Goal: Task Accomplishment & Management: Manage account settings

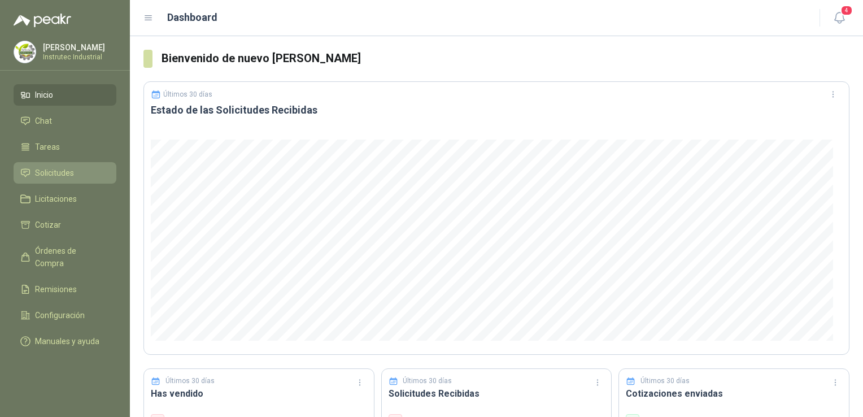
click at [53, 171] on span "Solicitudes" at bounding box center [54, 173] width 39 height 12
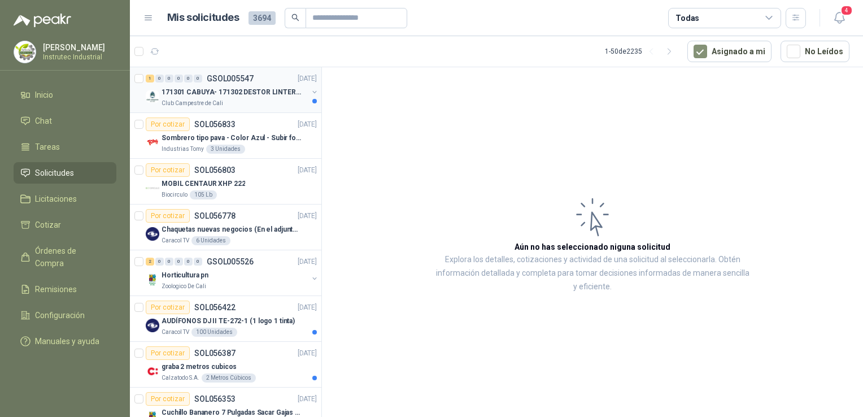
click at [254, 99] on div "Club Campestre de Cali" at bounding box center [235, 103] width 146 height 9
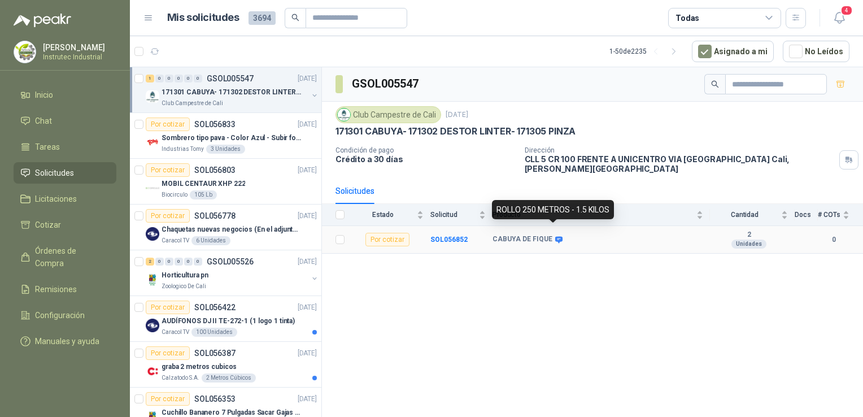
click at [555, 236] on icon at bounding box center [558, 239] width 7 height 7
click at [556, 236] on icon at bounding box center [558, 239] width 7 height 7
click at [455, 235] on b "SOL056852" at bounding box center [448, 239] width 37 height 8
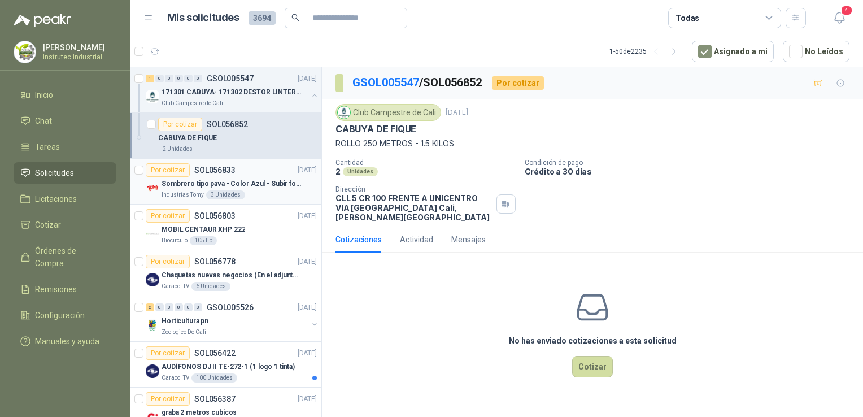
click at [262, 168] on div "Por cotizar SOL056833 19/09/25" at bounding box center [231, 170] width 171 height 14
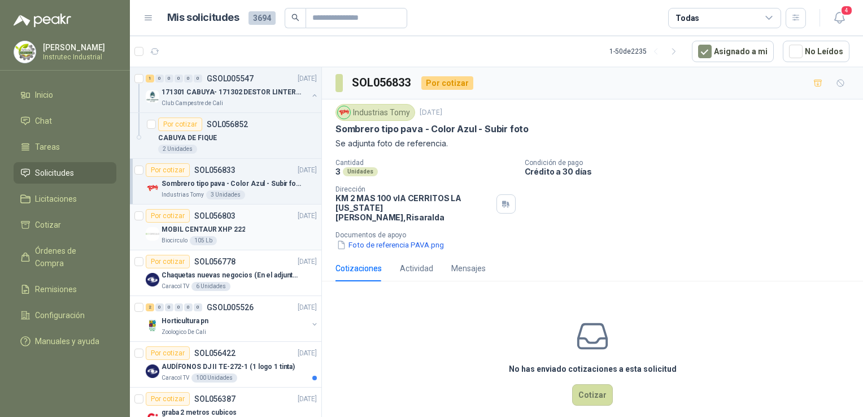
click at [259, 228] on div "MOBIL CENTAUR XHP 222" at bounding box center [239, 230] width 155 height 14
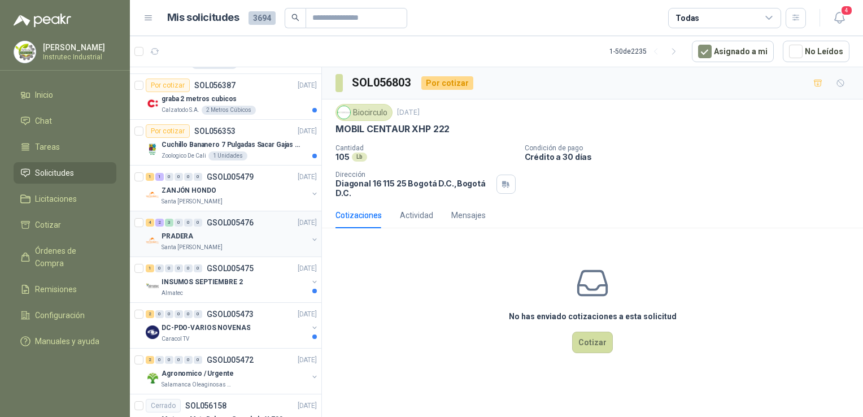
scroll to position [339, 0]
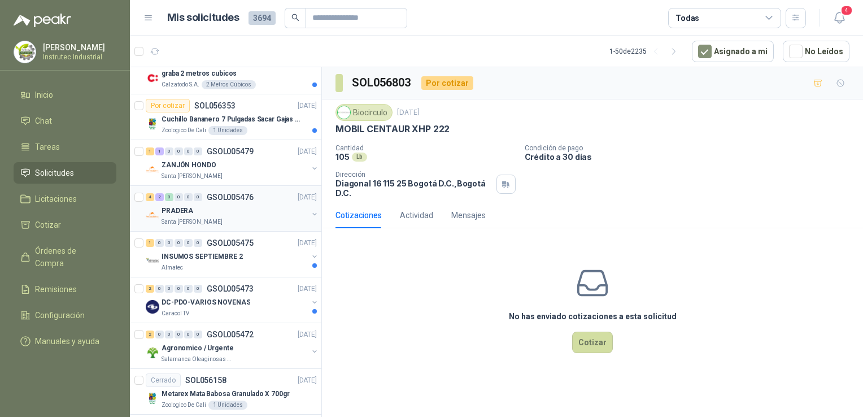
click at [269, 212] on div "PRADERA" at bounding box center [235, 211] width 146 height 14
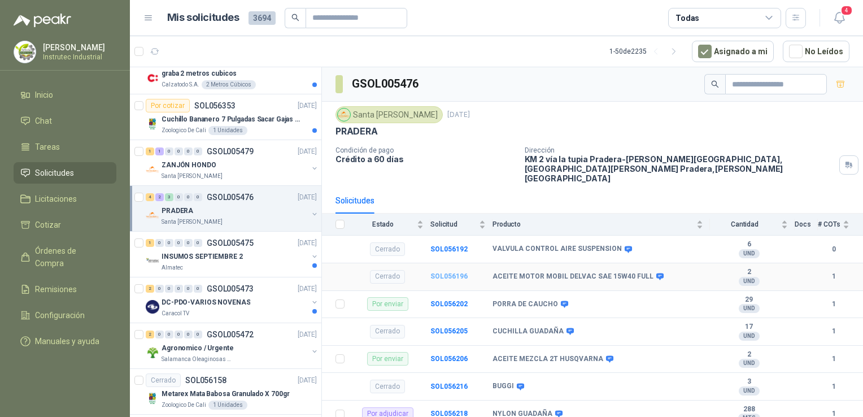
click at [452, 272] on b "SOL056196" at bounding box center [448, 276] width 37 height 8
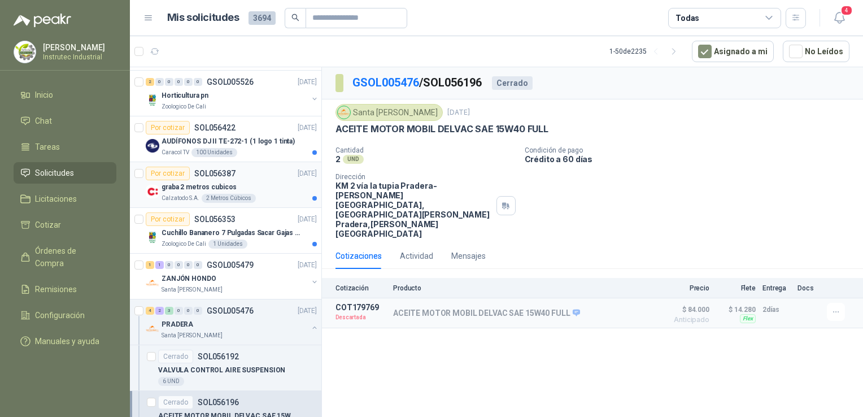
scroll to position [226, 0]
click at [254, 323] on div "PRADERA" at bounding box center [235, 324] width 146 height 14
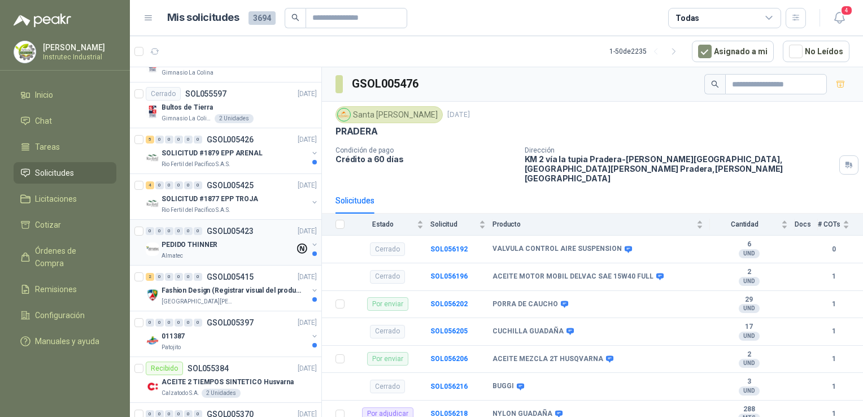
scroll to position [1977, 0]
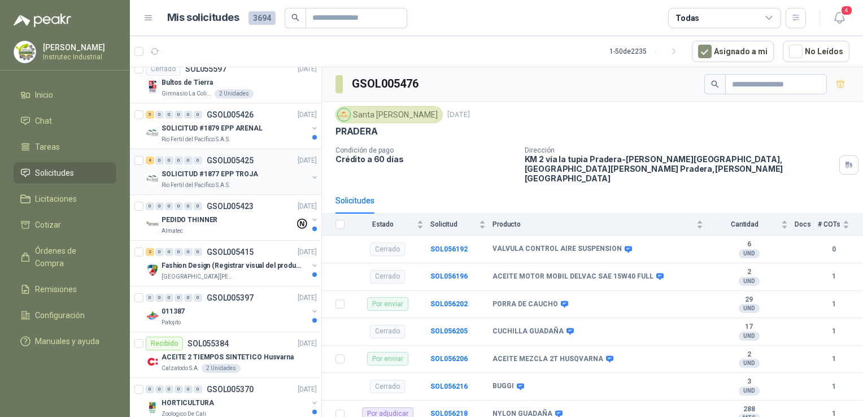
click at [273, 173] on div "SOLICITUD #1877 EPP TROJA" at bounding box center [235, 174] width 146 height 14
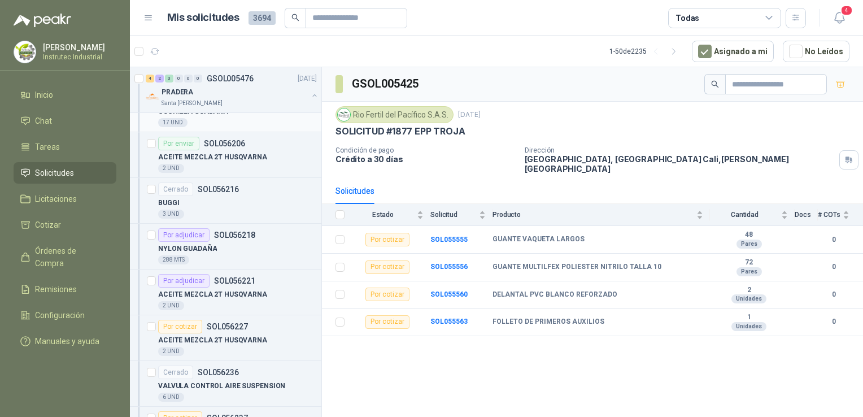
scroll to position [621, 0]
click at [260, 102] on div "Santa Anita Napoles" at bounding box center [235, 103] width 146 height 9
